Goal: Transaction & Acquisition: Purchase product/service

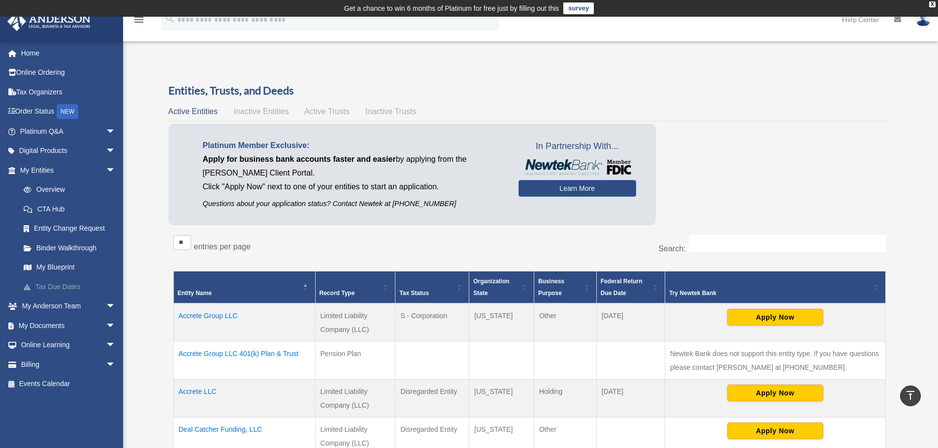
scroll to position [361, 0]
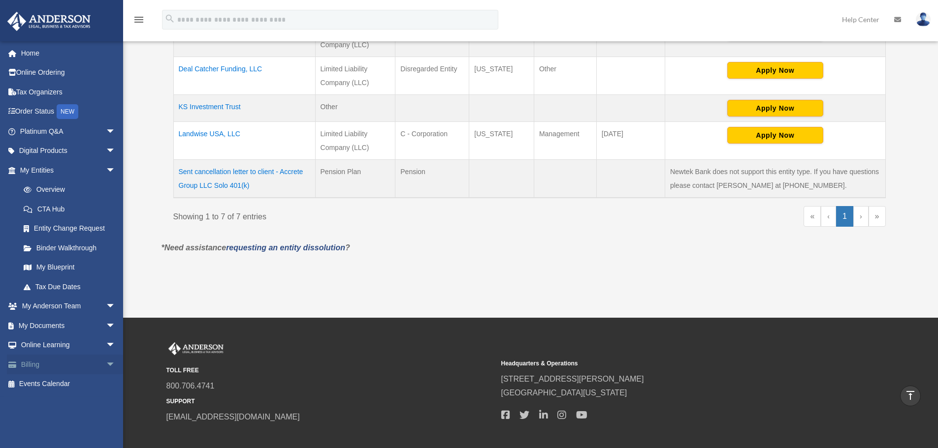
click at [106, 364] on span "arrow_drop_down" at bounding box center [116, 365] width 20 height 20
click at [59, 381] on link "$ Open Invoices" at bounding box center [72, 385] width 117 height 20
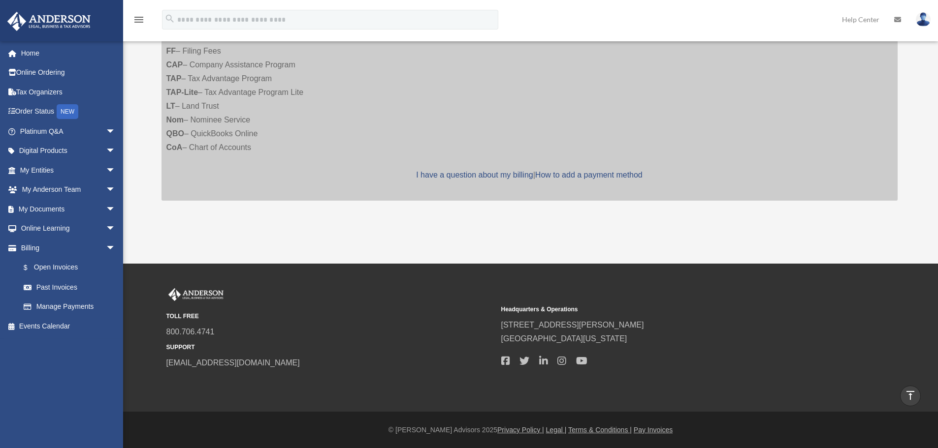
scroll to position [232, 0]
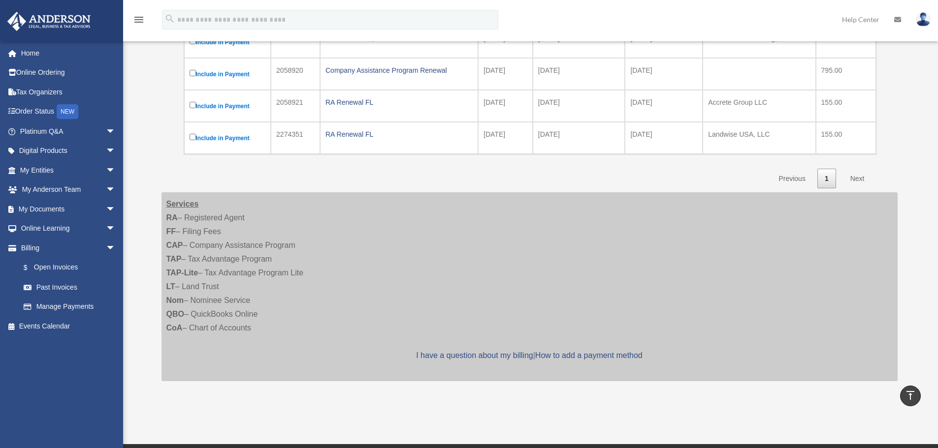
click at [859, 176] on link "Next" at bounding box center [857, 179] width 29 height 20
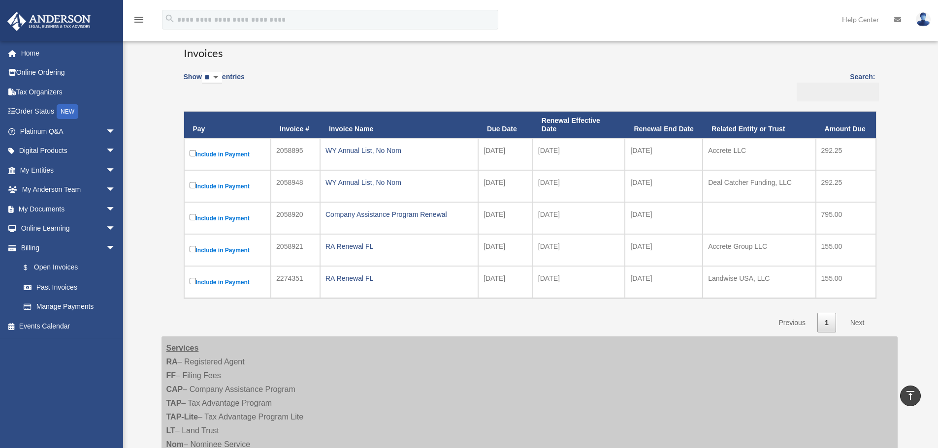
scroll to position [0, 0]
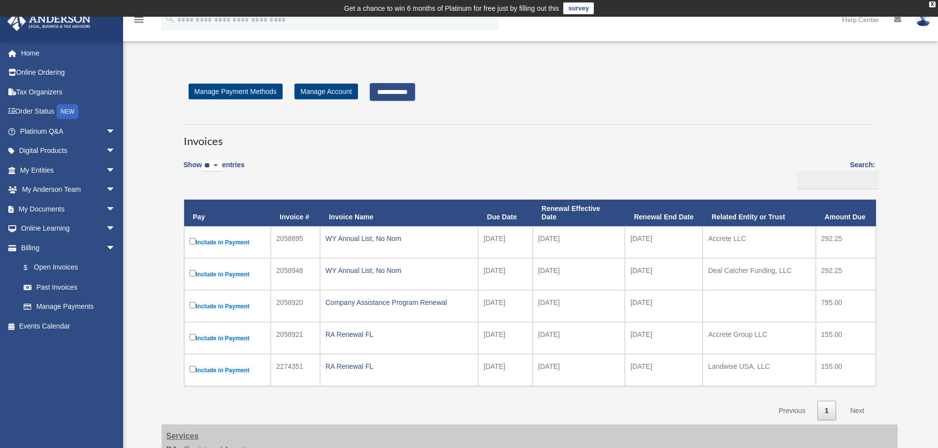
click at [398, 94] on input "**********" at bounding box center [392, 92] width 45 height 18
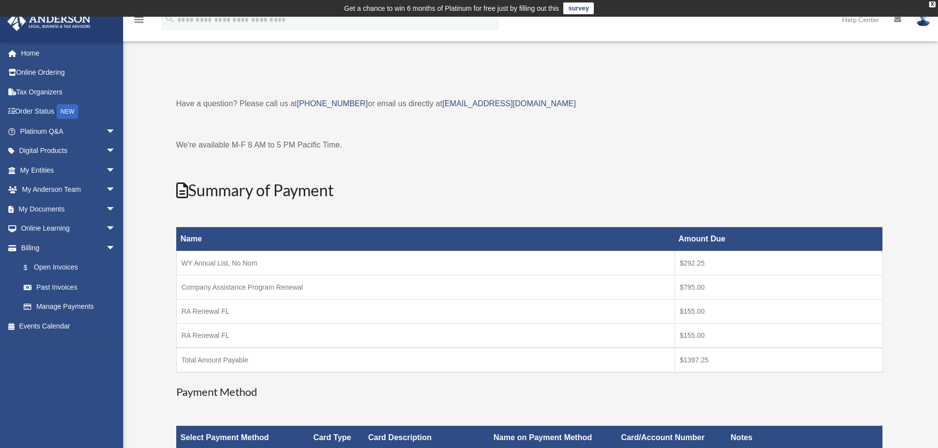
scroll to position [181, 0]
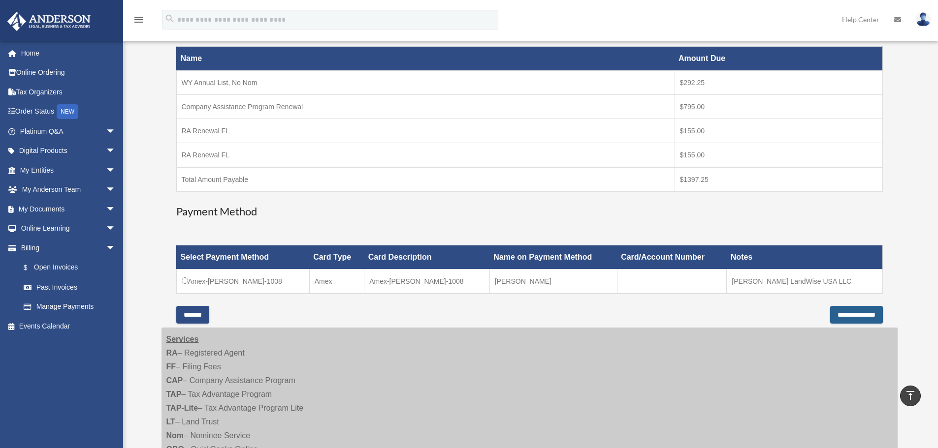
click at [863, 315] on input "**********" at bounding box center [856, 315] width 53 height 18
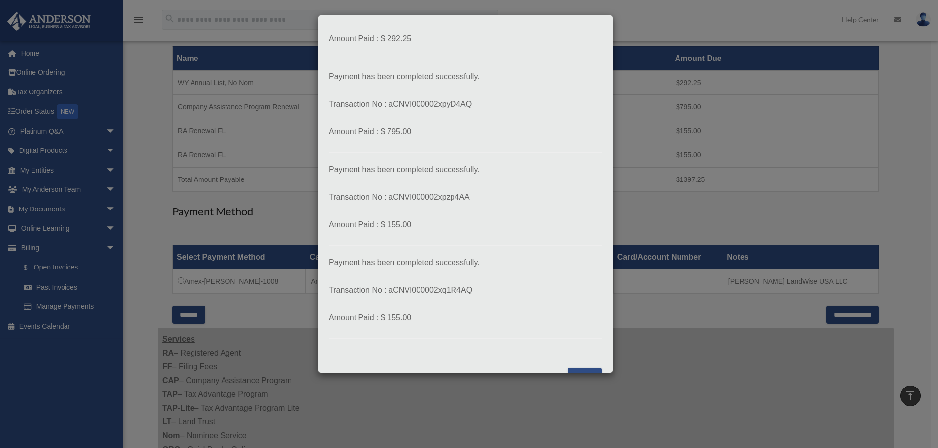
scroll to position [100, 0]
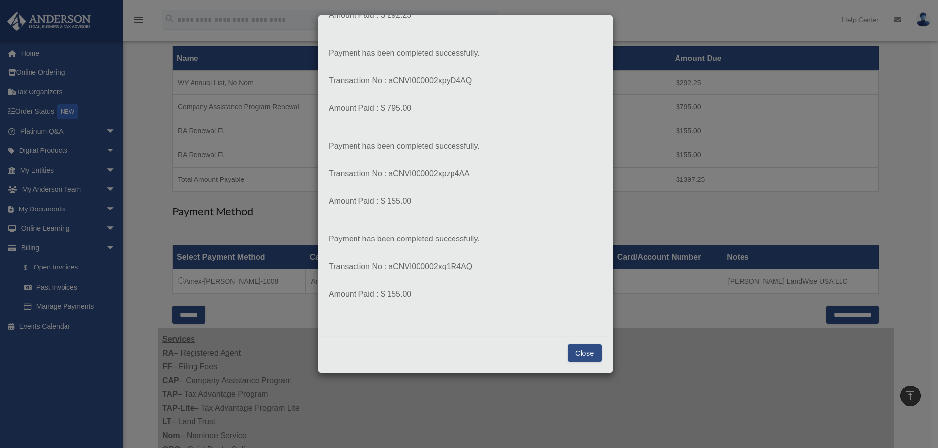
click at [572, 352] on button "Close" at bounding box center [585, 354] width 34 height 18
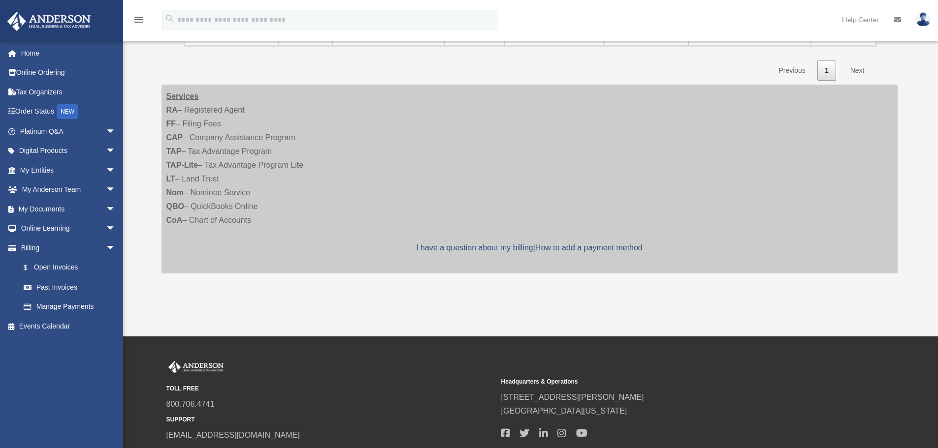
scroll to position [197, 0]
